Goal: Transaction & Acquisition: Register for event/course

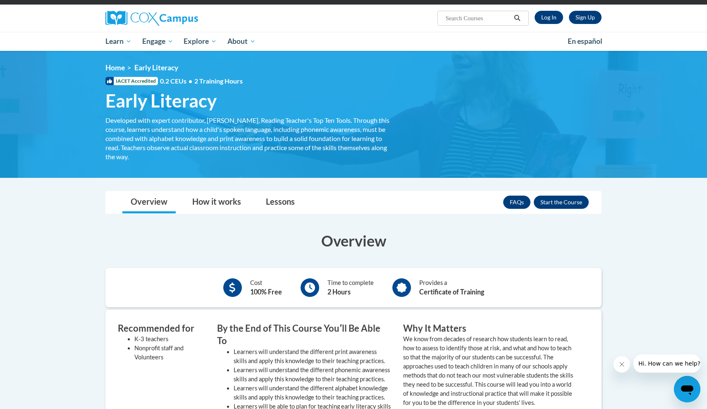
scroll to position [51, 0]
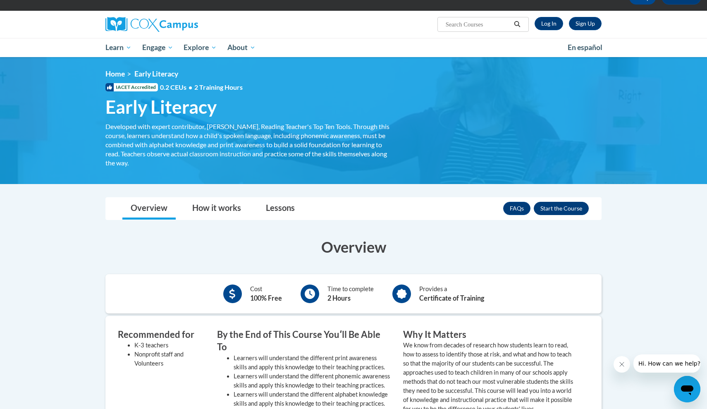
click at [549, 210] on button "Enroll" at bounding box center [560, 208] width 55 height 13
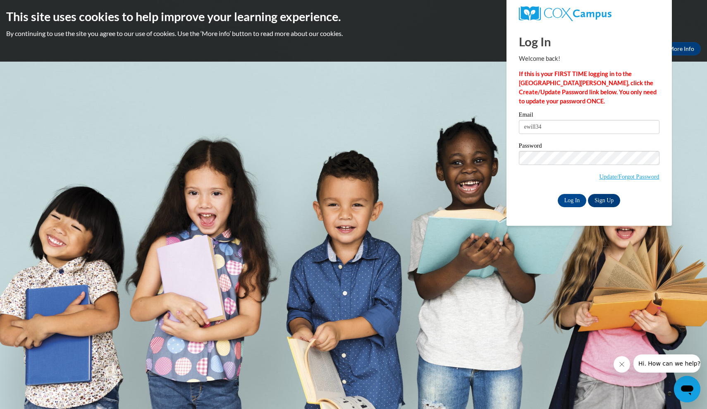
type input "ewill34"
click at [604, 200] on link "Sign Up" at bounding box center [604, 200] width 32 height 13
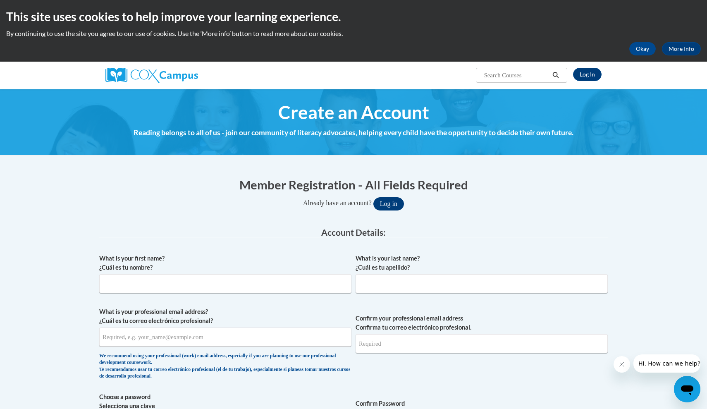
click at [392, 201] on button "Log in" at bounding box center [388, 203] width 31 height 13
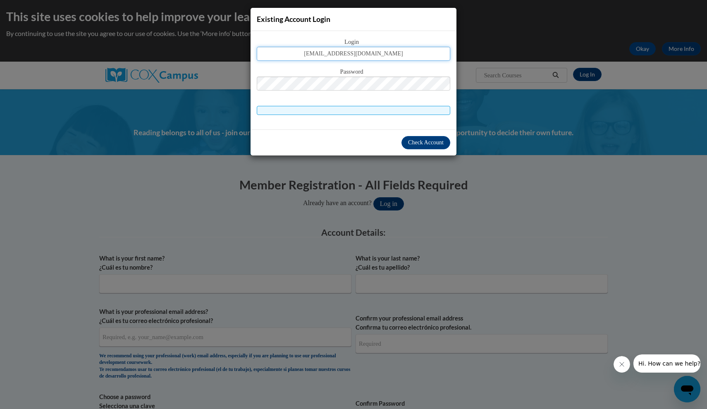
type input "[EMAIL_ADDRESS][DOMAIN_NAME]"
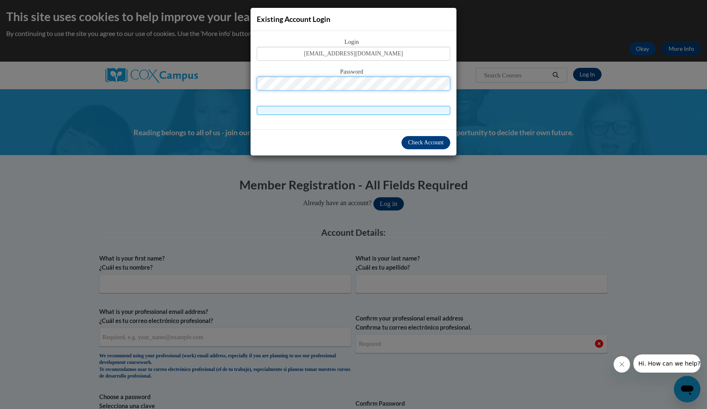
click at [391, 203] on button "Log in" at bounding box center [388, 203] width 31 height 13
click at [433, 144] on span "Check Account" at bounding box center [426, 142] width 36 height 6
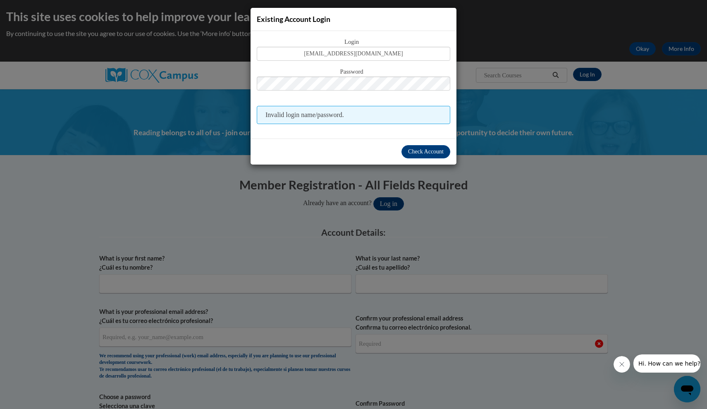
click at [335, 206] on div "Existing Account Login Login ewill340@students.kennesaw.edu Password Invalid lo…" at bounding box center [353, 204] width 707 height 409
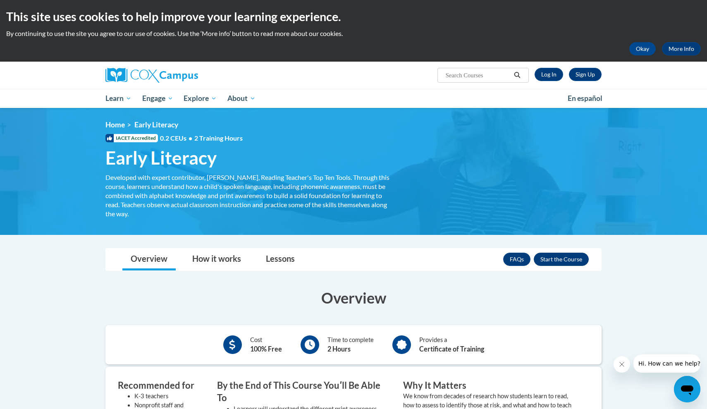
click at [552, 260] on button "Enroll" at bounding box center [560, 258] width 55 height 13
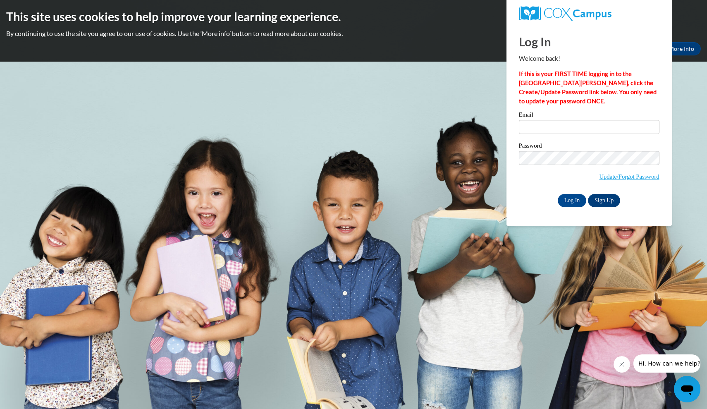
click at [604, 202] on link "Sign Up" at bounding box center [604, 200] width 32 height 13
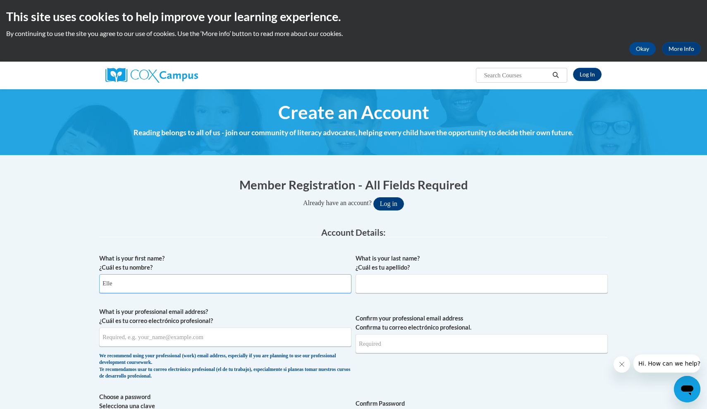
type input "Elle"
type input "[PERSON_NAME]"
click at [254, 347] on span "What is your professional email address? ¿Cuál es tu correo electrónico profesi…" at bounding box center [225, 345] width 252 height 76
click at [115, 335] on input "ewiil340@students.kennesaw.edu" at bounding box center [225, 336] width 252 height 19
drag, startPoint x: 202, startPoint y: 336, endPoint x: 92, endPoint y: 331, distance: 110.4
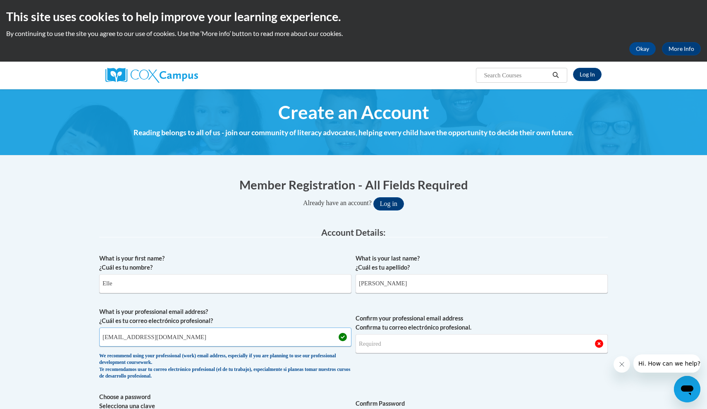
type input "ewill340@students.kennesaw.edu"
click at [391, 203] on button "Log in" at bounding box center [388, 203] width 31 height 13
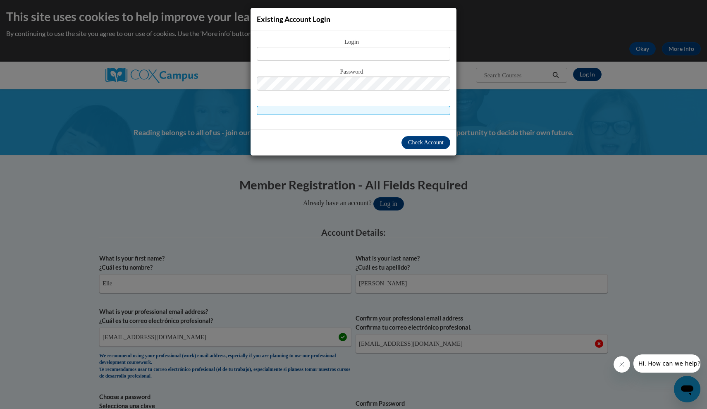
click at [415, 252] on div "Existing Account Login Login Password" at bounding box center [353, 204] width 707 height 409
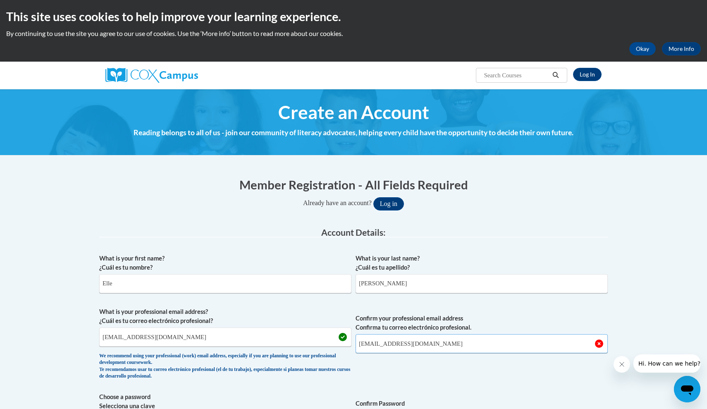
click at [369, 345] on input "ewil340@students.kennesaw.edu" at bounding box center [481, 343] width 252 height 19
type input "ewill340@students.kennesaw.edu"
click at [391, 203] on button "Log in" at bounding box center [388, 203] width 31 height 13
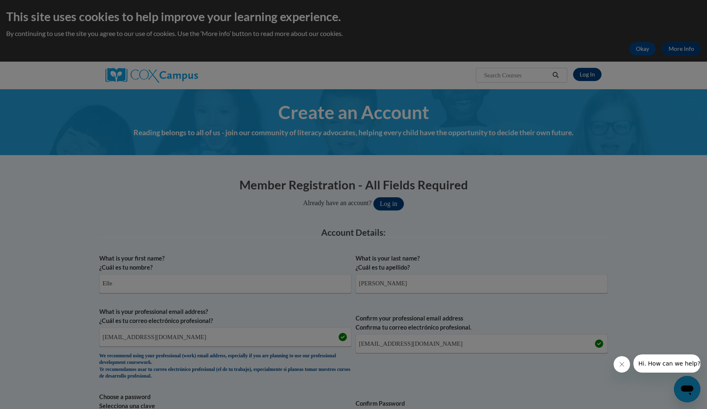
scroll to position [350, 0]
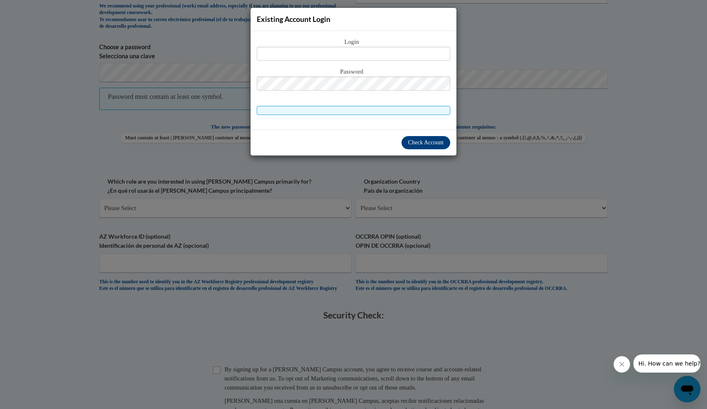
click at [407, 162] on div "Existing Account Login Login Password" at bounding box center [353, 204] width 707 height 409
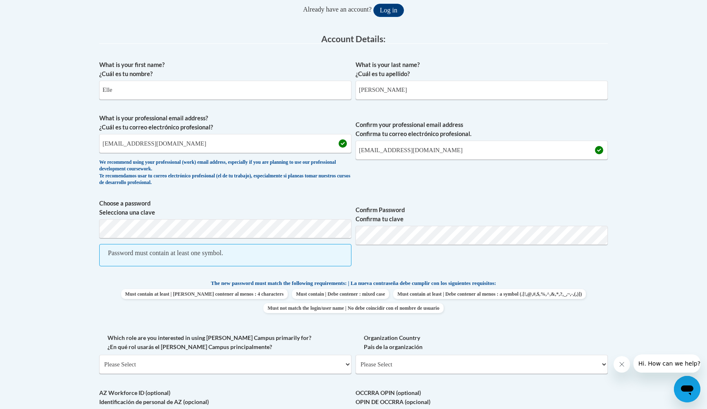
scroll to position [195, 0]
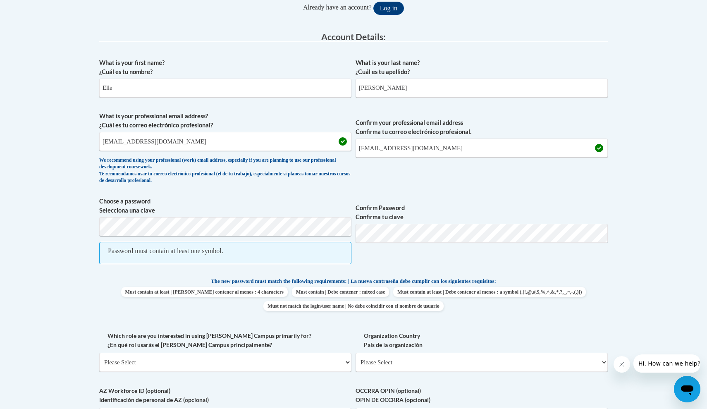
click at [297, 214] on span "Choose a password Selecciona una clave Password must contain at least one symbo…" at bounding box center [225, 235] width 252 height 76
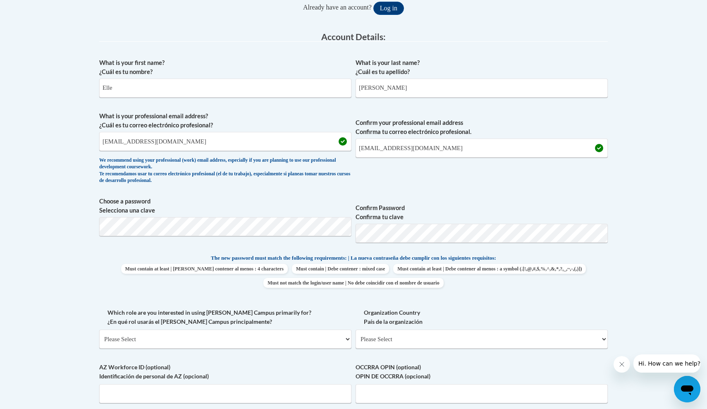
click at [486, 254] on span "The new password must match the following requirements: | La nueva contraseña d…" at bounding box center [353, 257] width 285 height 7
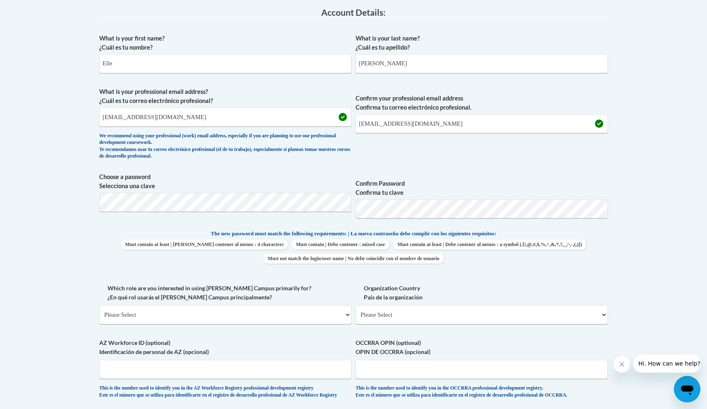
scroll to position [218, 0]
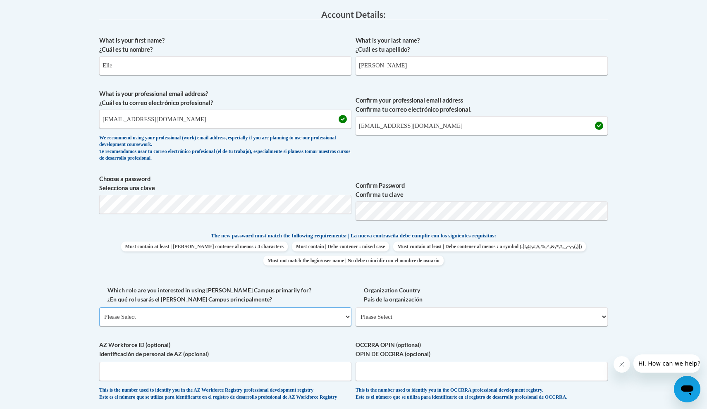
select select "5a18ea06-2b54-4451-96f2-d152daf9eac5"
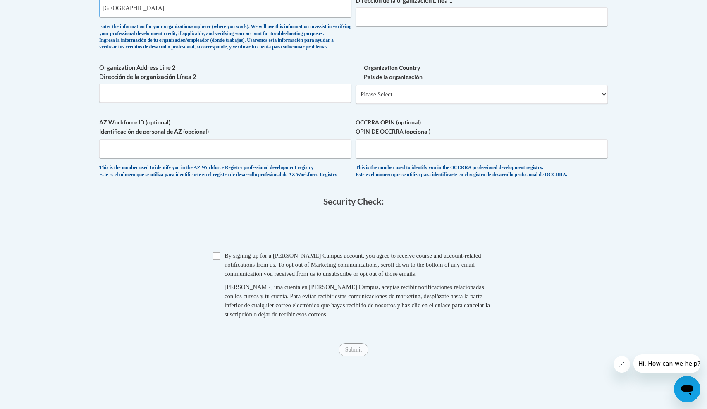
scroll to position [612, 0]
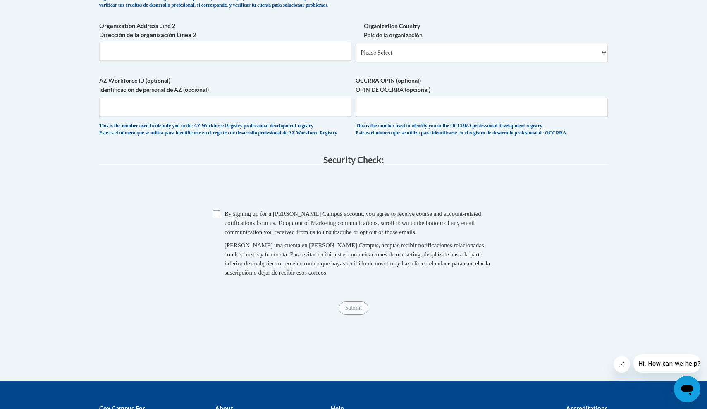
type input "Kennesaw state university"
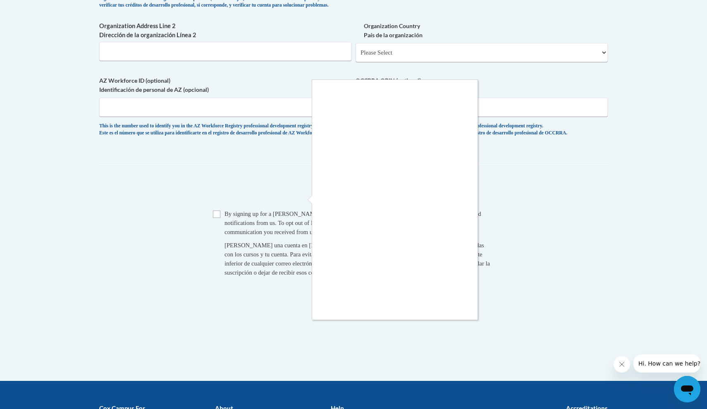
click at [311, 199] on div at bounding box center [353, 204] width 707 height 409
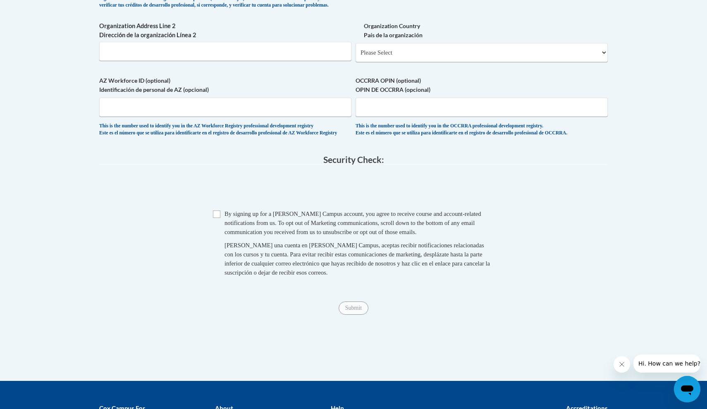
click at [218, 218] on input "Checkbox" at bounding box center [216, 213] width 7 height 7
checkbox input "true"
click at [346, 314] on input "Submit" at bounding box center [353, 307] width 30 height 13
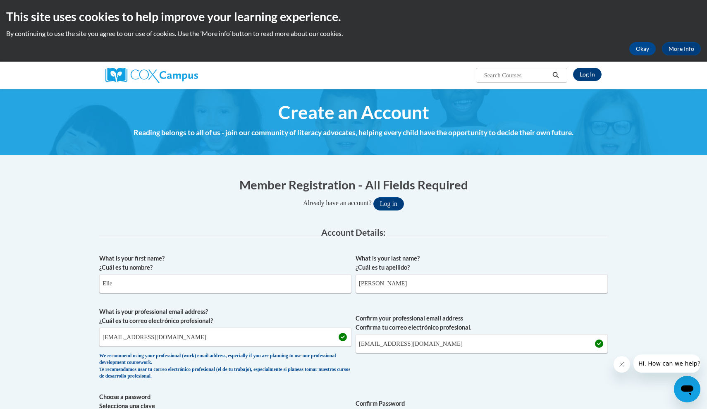
scroll to position [0, 0]
